Goal: Download file/media

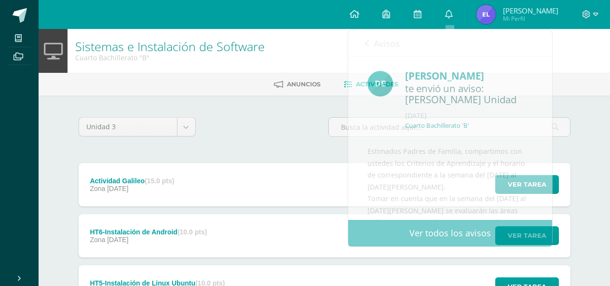
scroll to position [2, 0]
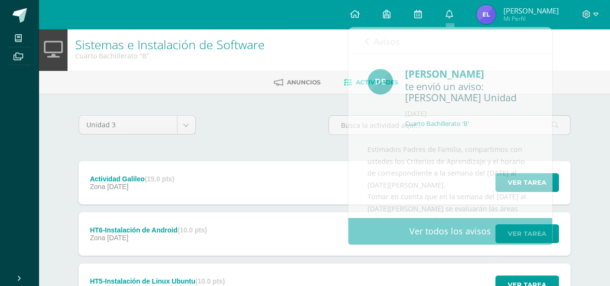
click at [282, 116] on div "Unidad 3 Unidad 1 Unidad 2 Unidad 3 Unidad 4" at bounding box center [324, 128] width 499 height 27
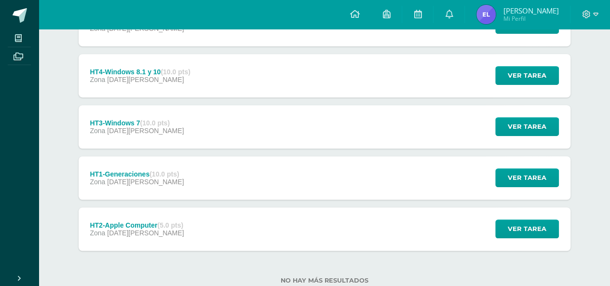
scroll to position [290, 0]
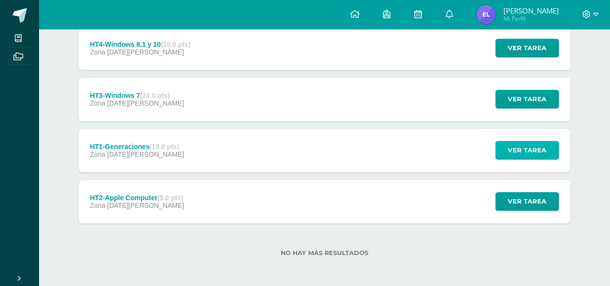
click at [522, 147] on span "Ver tarea" at bounding box center [527, 150] width 39 height 18
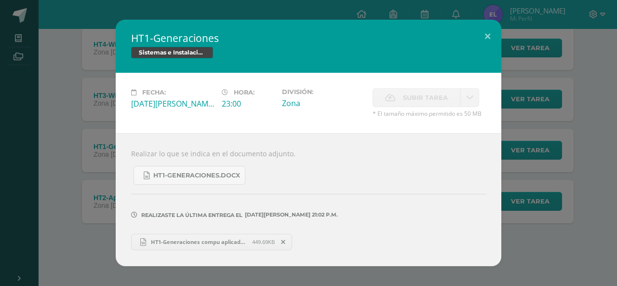
click at [179, 242] on span "HT1-Generaciones compu aplicada.docx" at bounding box center [199, 241] width 106 height 7
click at [490, 31] on button at bounding box center [487, 36] width 27 height 33
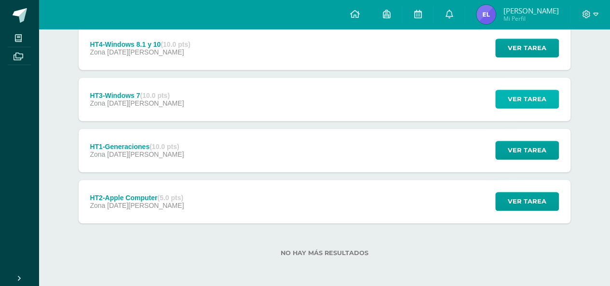
click at [507, 96] on button "Ver tarea" at bounding box center [527, 99] width 64 height 19
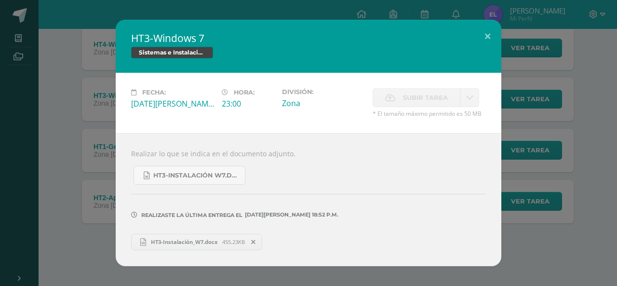
click at [180, 241] on span "HT3-Instalación_W7.docx" at bounding box center [184, 241] width 76 height 7
click at [484, 29] on button at bounding box center [487, 36] width 27 height 33
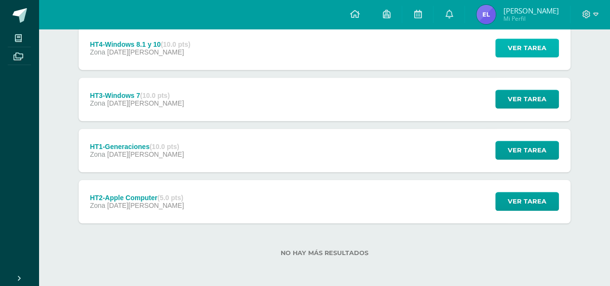
click at [520, 54] on span "Ver tarea" at bounding box center [527, 48] width 39 height 18
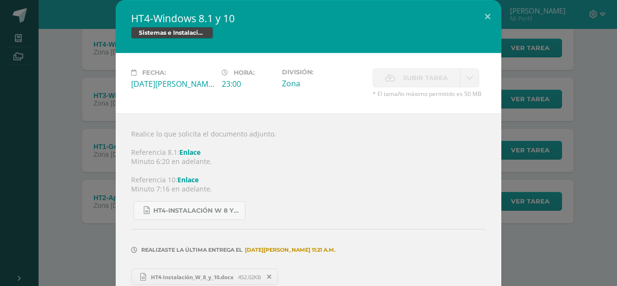
click at [175, 275] on span "HT4-Instalación_W_8_y_10.docx" at bounding box center [192, 276] width 92 height 7
click at [486, 16] on button at bounding box center [487, 16] width 27 height 33
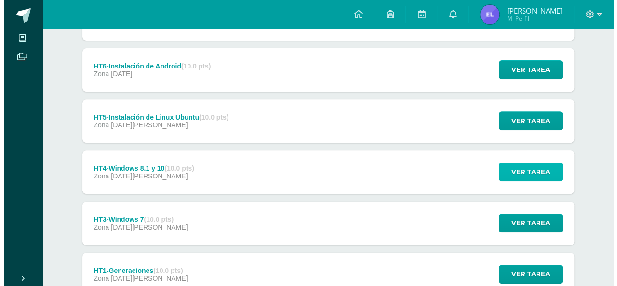
scroll to position [162, 0]
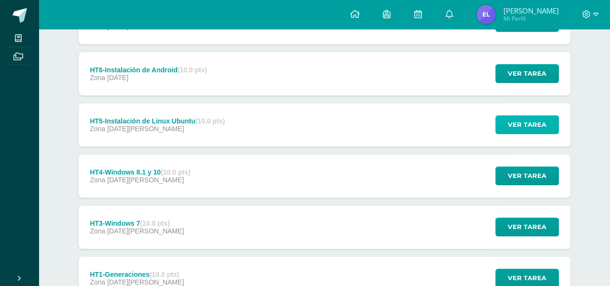
click at [510, 121] on span "Ver tarea" at bounding box center [527, 125] width 39 height 18
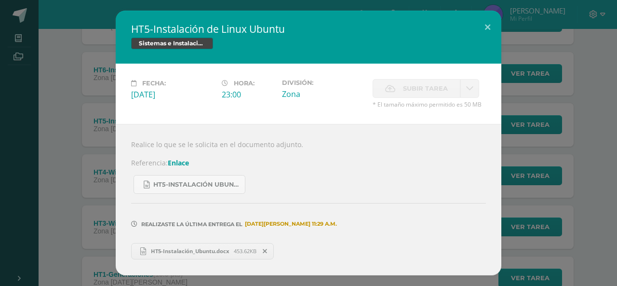
click at [202, 247] on span "HT5-Instalación_Ubuntu.docx" at bounding box center [190, 250] width 88 height 7
